Goal: Navigation & Orientation: Find specific page/section

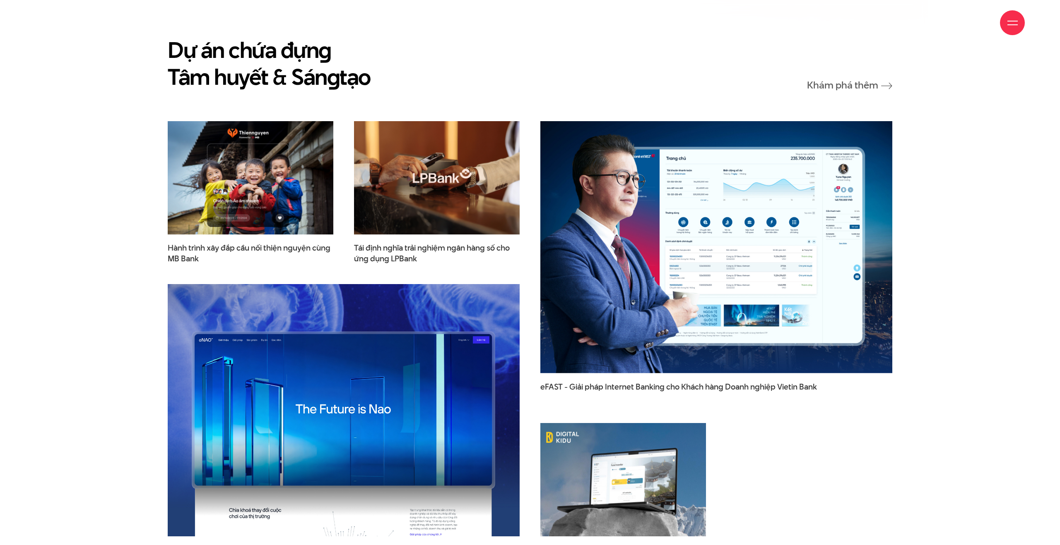
scroll to position [1358, 0]
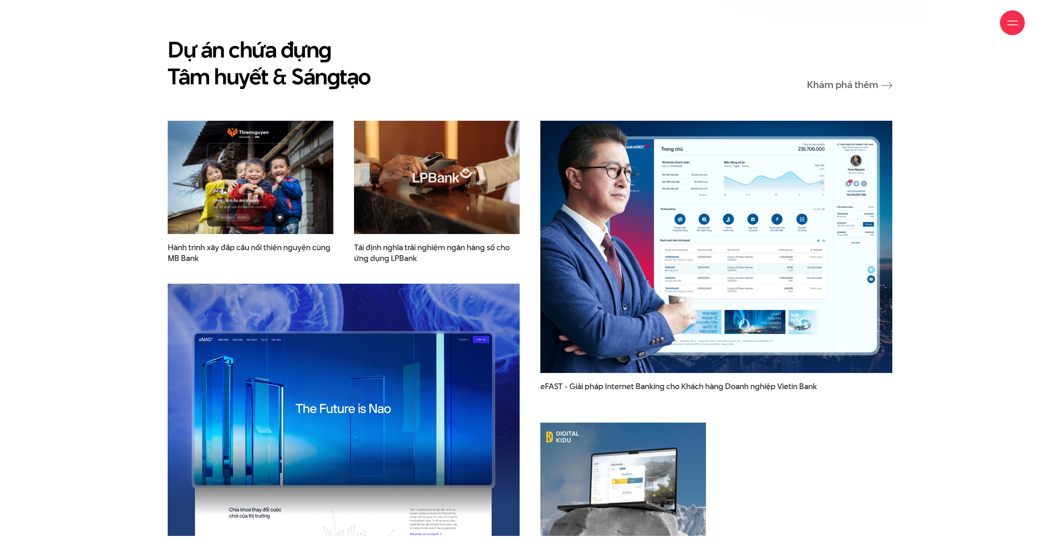
click at [654, 182] on img at bounding box center [716, 247] width 387 height 278
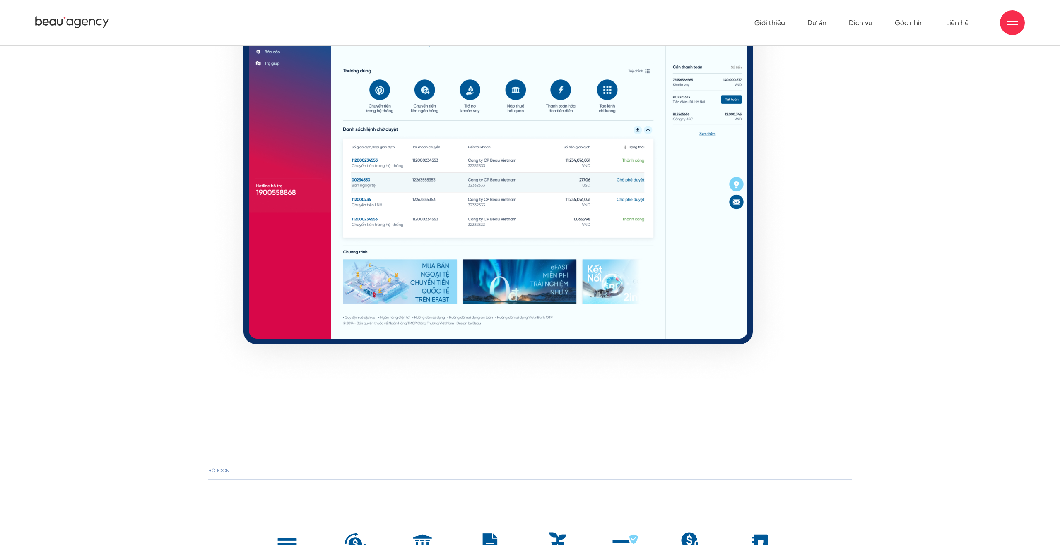
scroll to position [5608, 0]
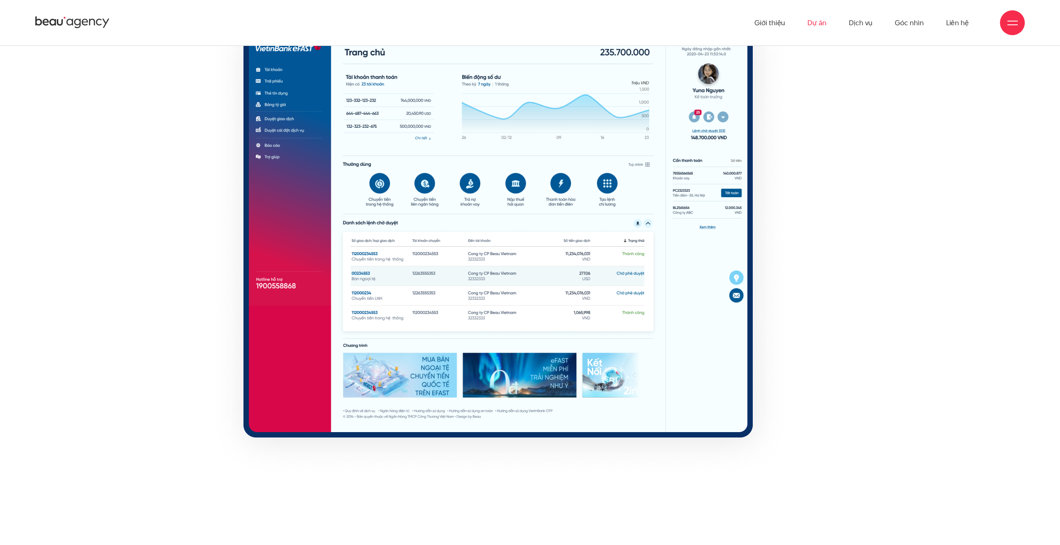
click at [815, 24] on link "Dự án" at bounding box center [816, 23] width 19 height 46
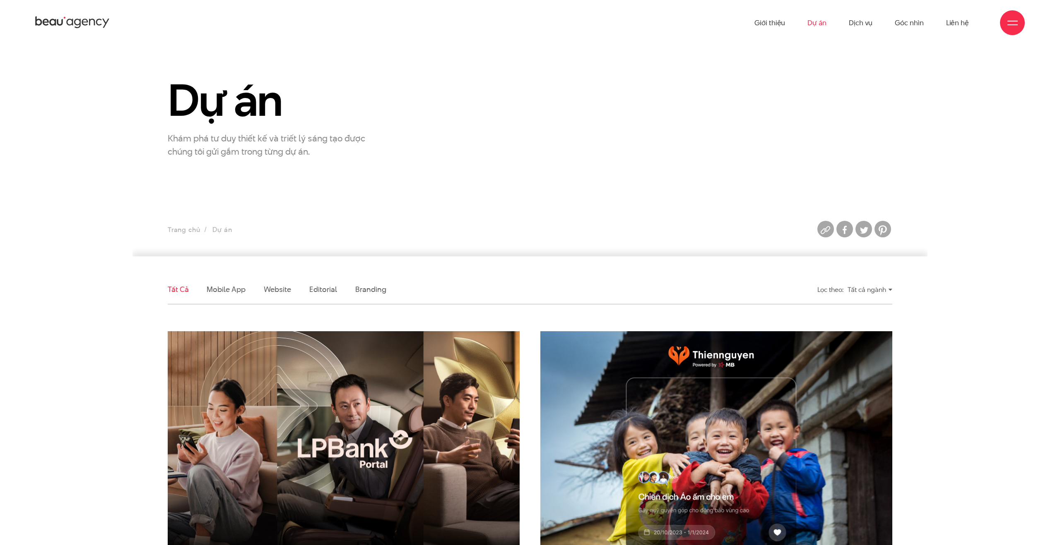
click at [642, 108] on div "Dự án Khám phá tư duy thiết kế và triết lý sáng tạo được chúng tôi gửi gắm tron…" at bounding box center [529, 118] width 745 height 82
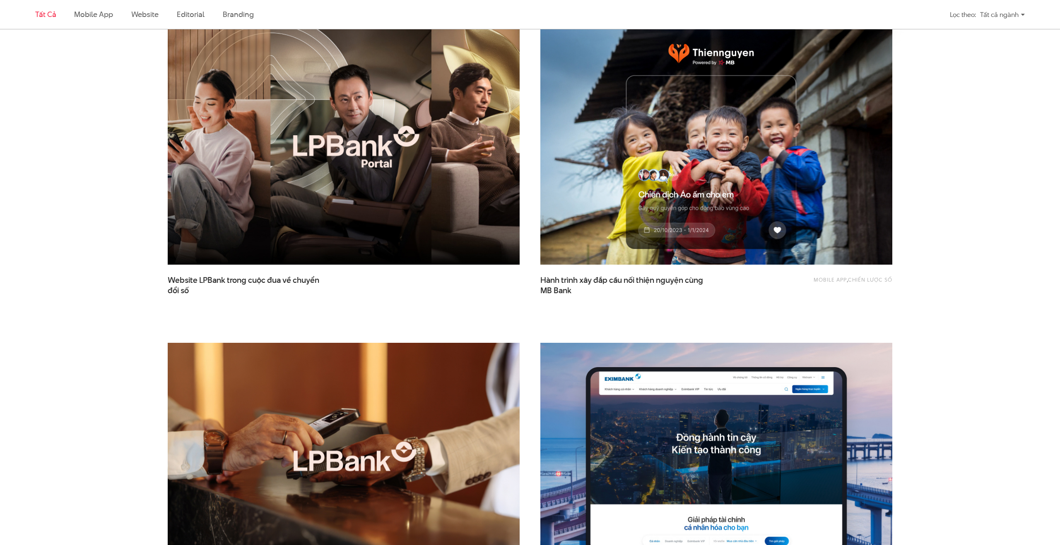
click at [284, 160] on img at bounding box center [343, 146] width 387 height 259
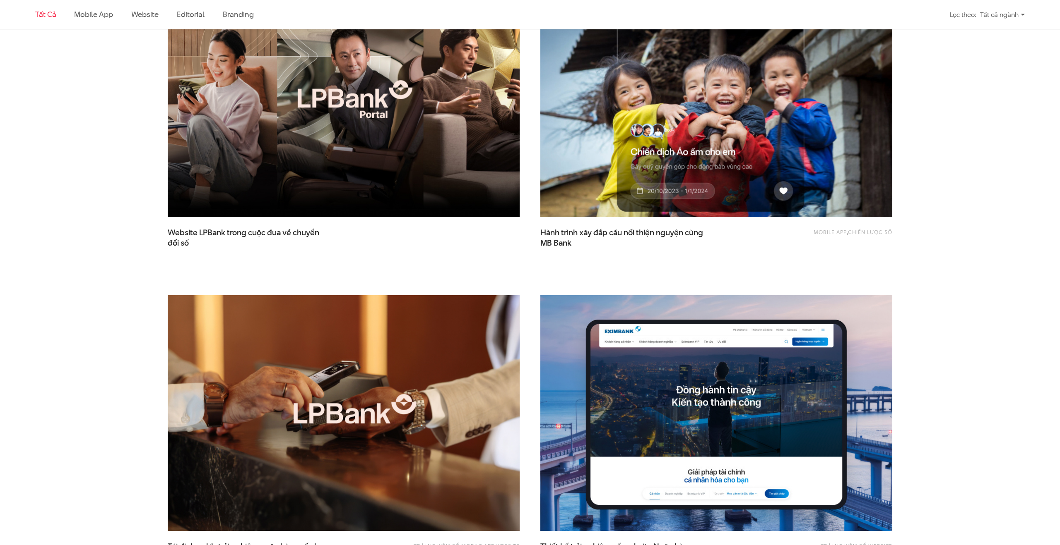
scroll to position [351, 0]
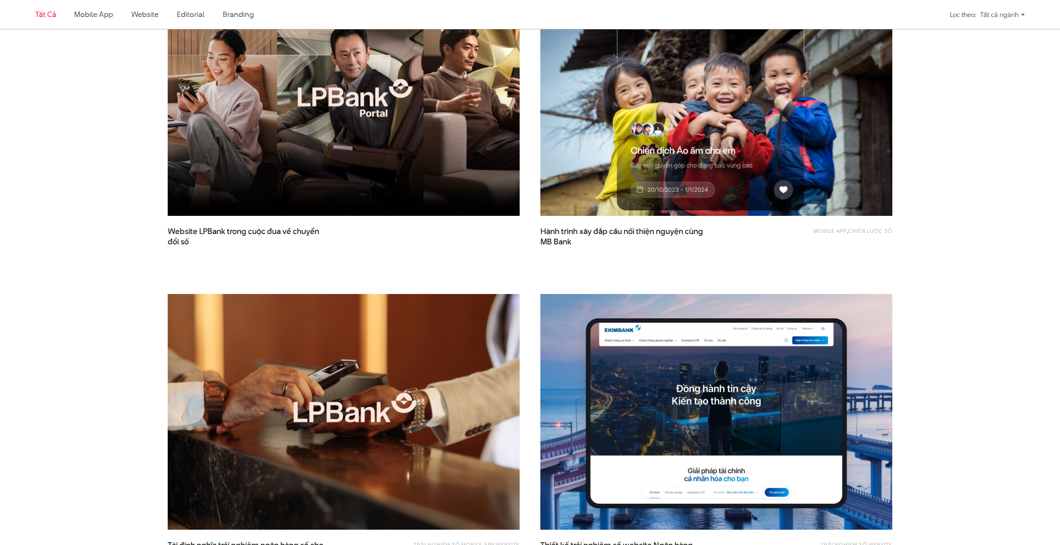
click at [608, 182] on img at bounding box center [716, 98] width 387 height 259
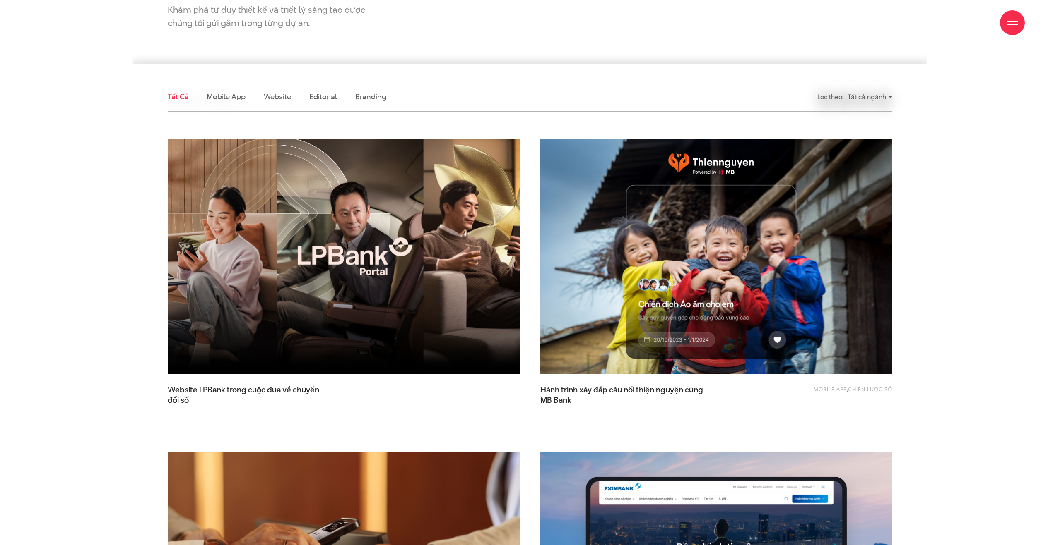
scroll to position [213, 0]
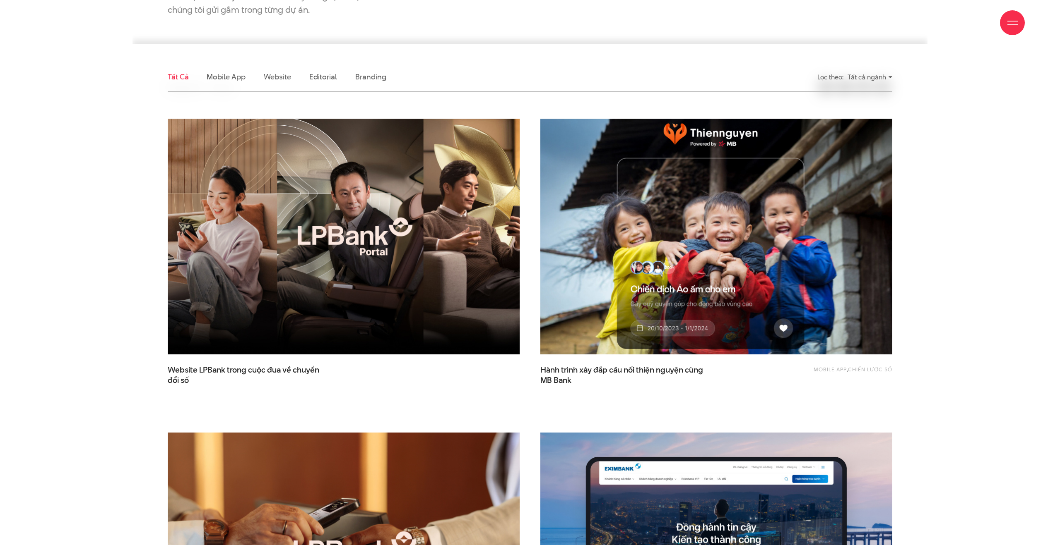
click at [652, 253] on img at bounding box center [716, 236] width 387 height 259
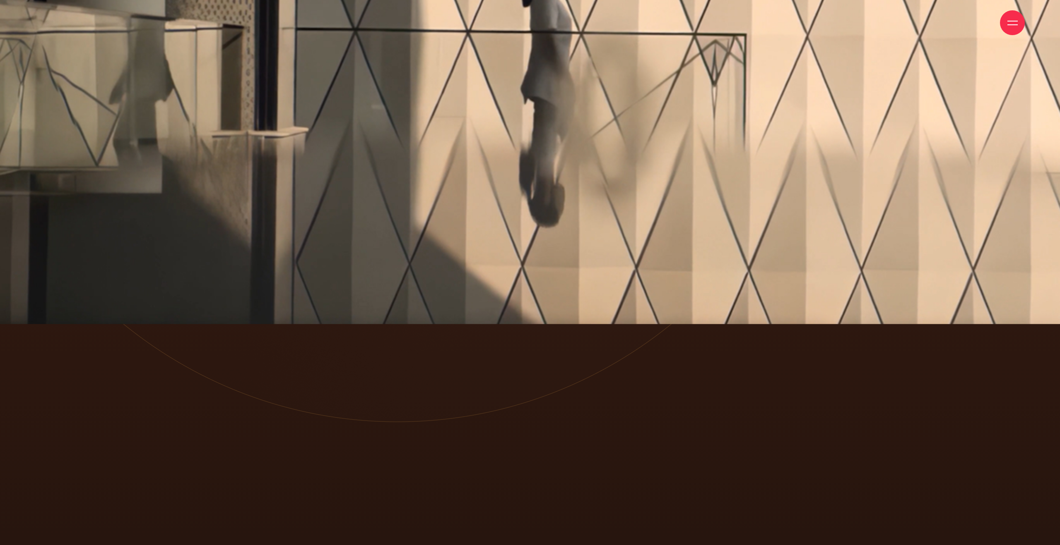
scroll to position [0, 0]
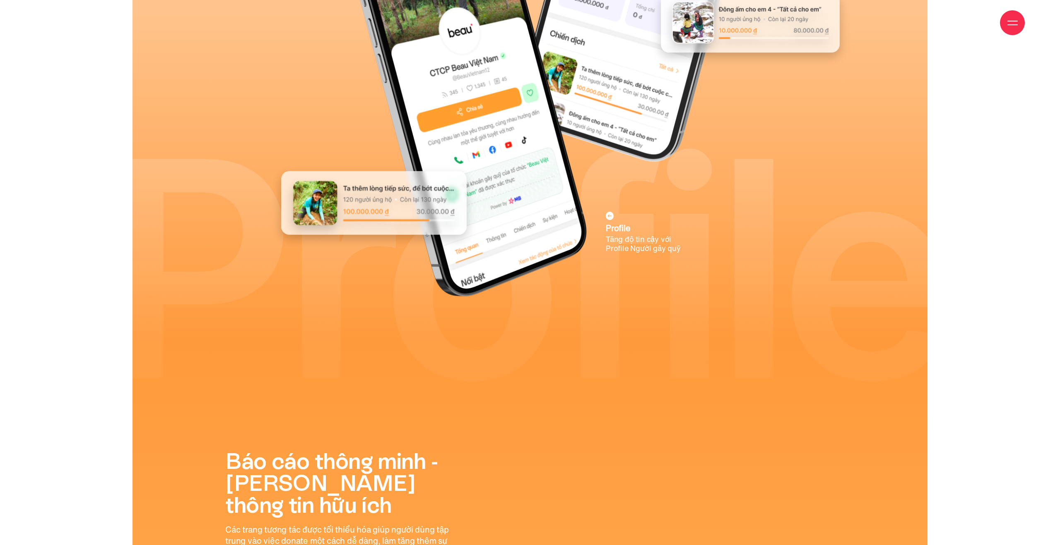
scroll to position [5843, 0]
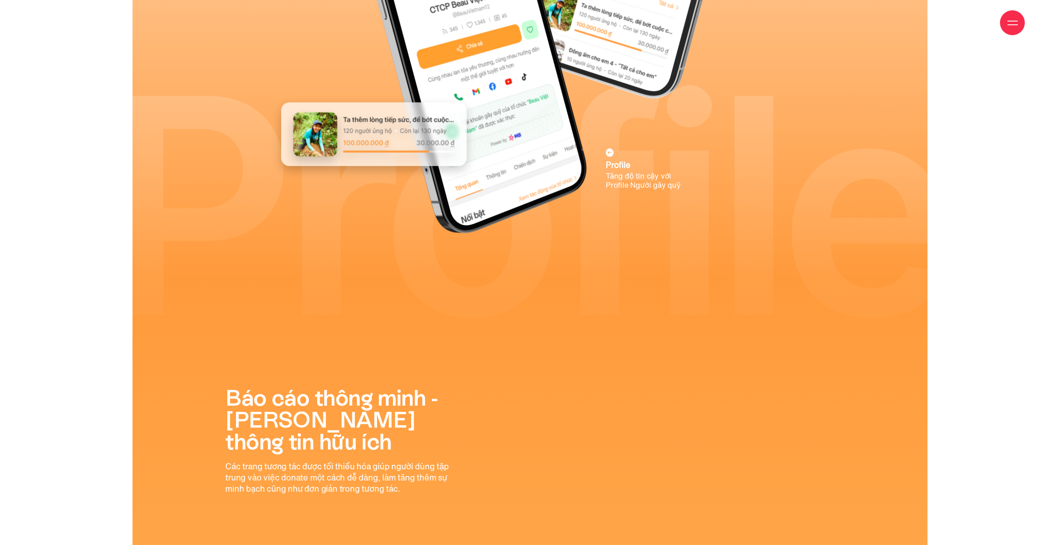
scroll to position [5903, 0]
